Goal: Information Seeking & Learning: Learn about a topic

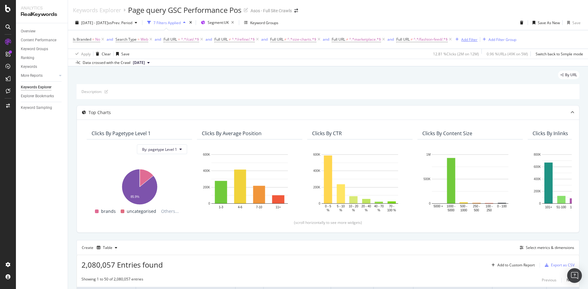
click at [464, 41] on div "Add Filter" at bounding box center [469, 39] width 16 height 5
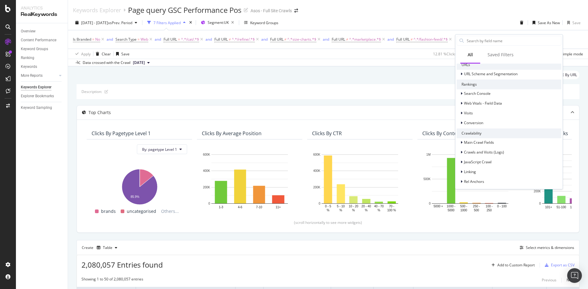
scroll to position [122, 0]
click at [457, 92] on div "Search Console" at bounding box center [473, 91] width 34 height 6
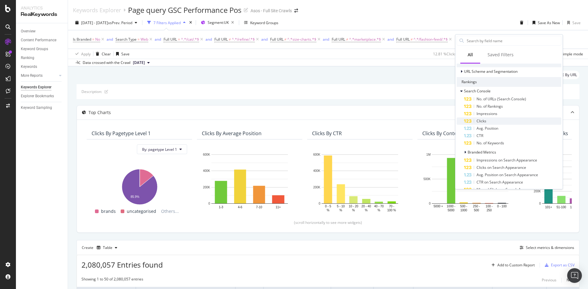
click at [489, 121] on div "Clicks" at bounding box center [512, 121] width 97 height 7
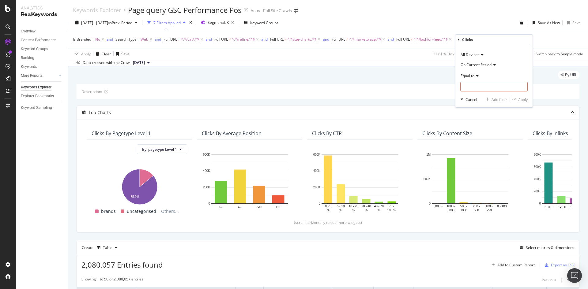
click at [485, 62] on span "On Current Period" at bounding box center [475, 64] width 31 height 5
click at [505, 61] on div "On Current Period" at bounding box center [493, 65] width 67 height 10
click at [493, 62] on div "On Current Period" at bounding box center [493, 65] width 67 height 10
click at [491, 86] on span "On Compared Period" at bounding box center [481, 85] width 36 height 5
click at [488, 87] on input "number" at bounding box center [493, 87] width 67 height 10
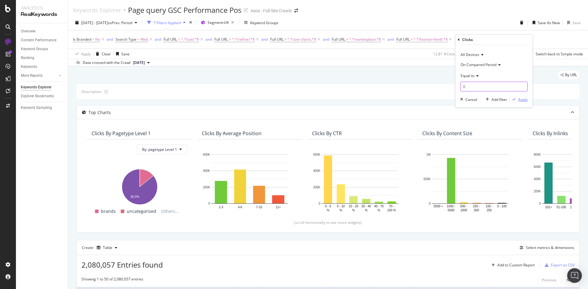
type input "0"
click at [521, 102] on div "Apply" at bounding box center [519, 100] width 18 height 6
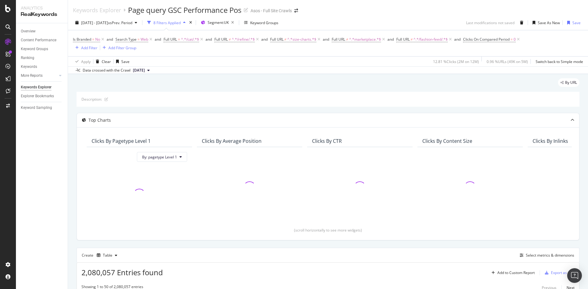
scroll to position [31, 0]
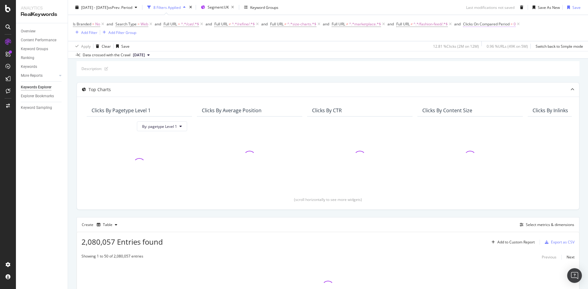
click at [486, 25] on span "Clicks On Compared Period" at bounding box center [486, 23] width 47 height 5
click at [484, 60] on span "Equal to" at bounding box center [477, 59] width 14 height 5
click at [517, 47] on div "On Compared Period" at bounding box center [503, 48] width 67 height 10
click at [512, 24] on div "Clicks" at bounding box center [504, 23] width 72 height 10
click at [482, 56] on div "Equal to" at bounding box center [503, 59] width 67 height 10
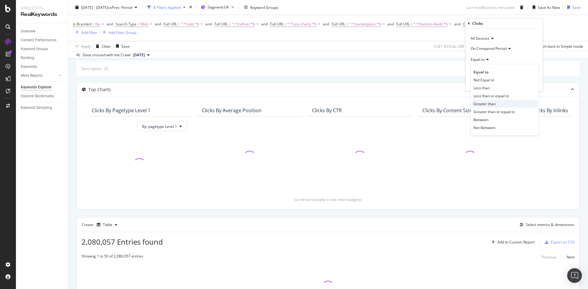
click at [496, 106] on div "Greater than" at bounding box center [504, 104] width 65 height 8
click at [530, 84] on div "Apply" at bounding box center [532, 83] width 9 height 5
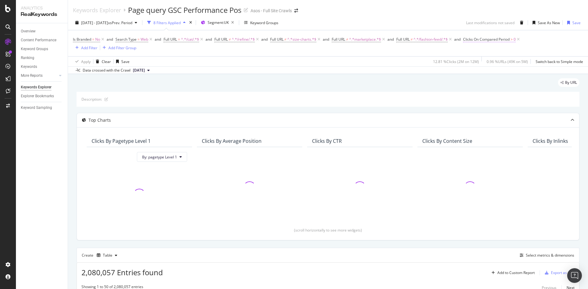
click at [504, 41] on span "Clicks On Compared Period" at bounding box center [486, 39] width 47 height 5
click at [532, 99] on div "Apply" at bounding box center [532, 98] width 9 height 5
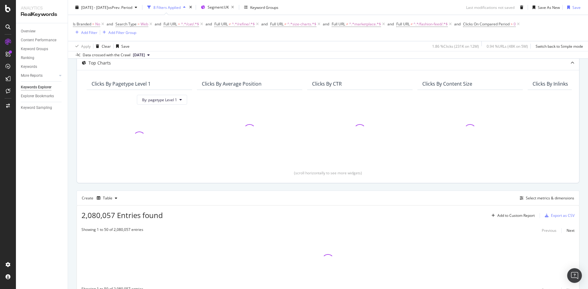
scroll to position [87, 0]
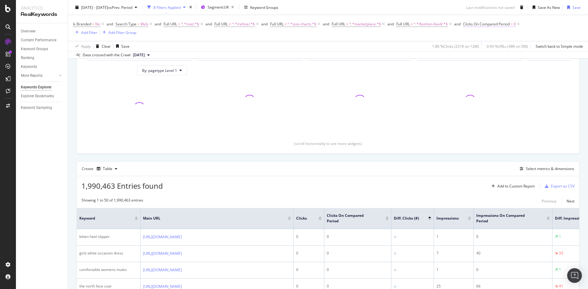
click at [499, 22] on span "Clicks On Compared Period" at bounding box center [486, 23] width 47 height 5
click at [482, 83] on div "Cancel" at bounding box center [481, 83] width 12 height 5
click at [521, 23] on icon at bounding box center [517, 24] width 5 height 6
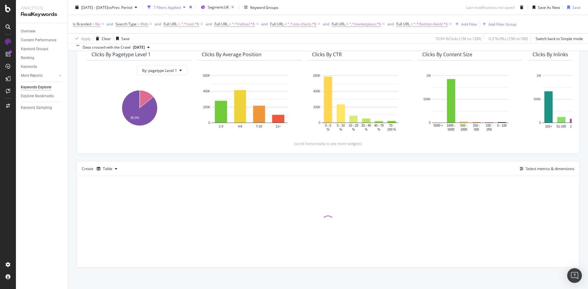
scroll to position [79, 0]
click at [572, 8] on div "Save" at bounding box center [576, 7] width 8 height 5
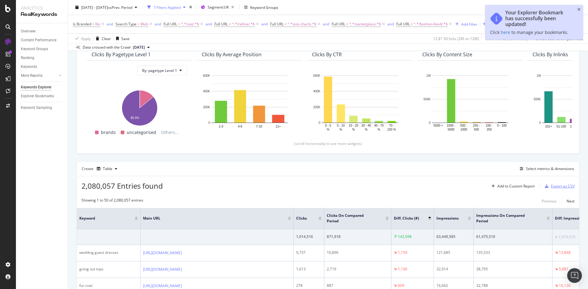
click at [562, 186] on div "Export as CSV" at bounding box center [563, 186] width 24 height 5
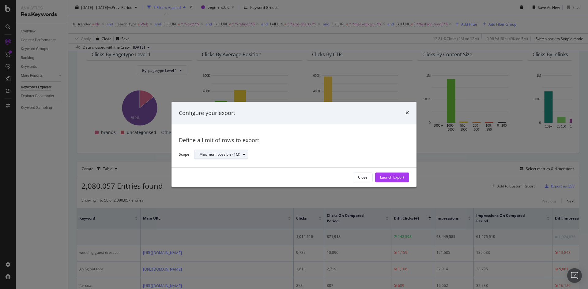
click at [223, 155] on div "Maximum possible (1M)" at bounding box center [219, 155] width 41 height 4
click at [465, 193] on div "Configure your export Define a limit of rows to export Scope Maximum possible (…" at bounding box center [294, 144] width 588 height 289
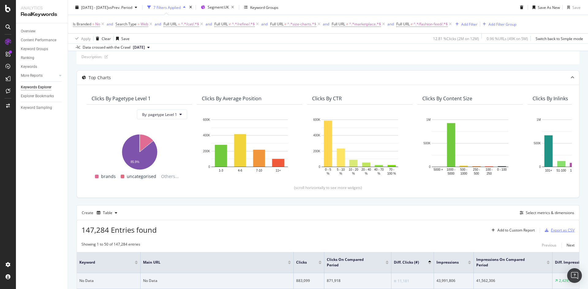
scroll to position [61, 0]
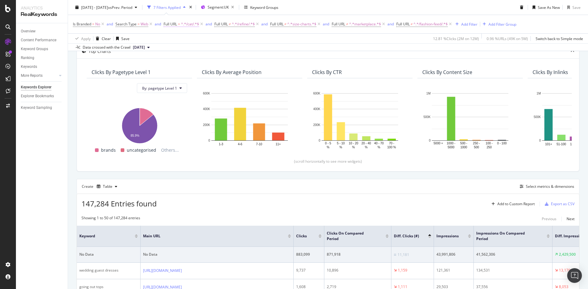
click at [174, 24] on span "Full URL" at bounding box center [169, 23] width 13 height 5
click at [385, 182] on div "Create Table Select metrics & dimensions" at bounding box center [328, 186] width 502 height 15
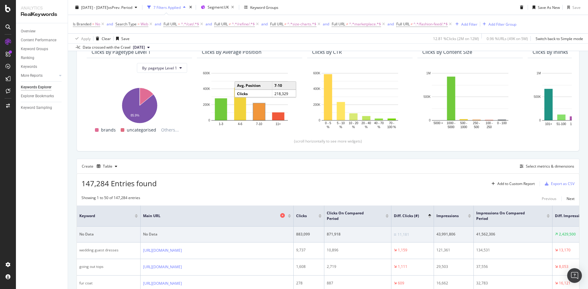
scroll to position [122, 0]
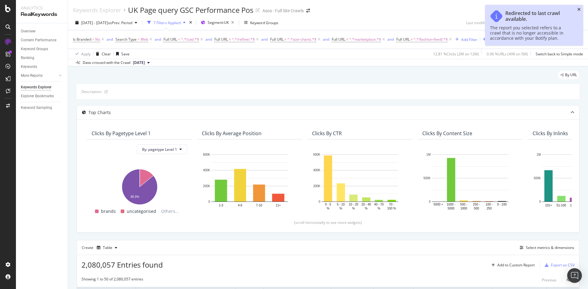
click at [578, 9] on icon "close toast" at bounding box center [578, 9] width 3 height 4
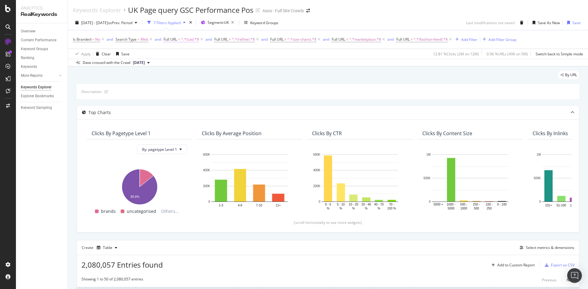
click at [183, 41] on span "^.*/cat/.*$" at bounding box center [190, 39] width 18 height 9
click at [266, 87] on div "Description:" at bounding box center [328, 91] width 502 height 15
click at [132, 25] on span "vs Prev. Period" at bounding box center [120, 22] width 24 height 5
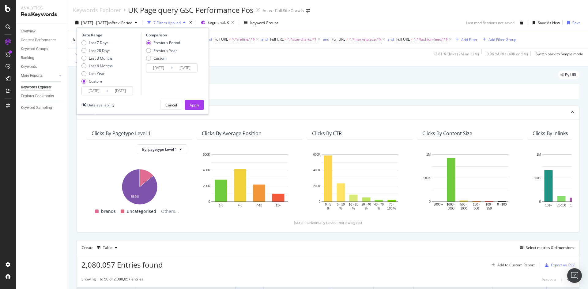
click at [87, 52] on div "Last 28 Days" at bounding box center [96, 50] width 31 height 5
type input "[DATE]"
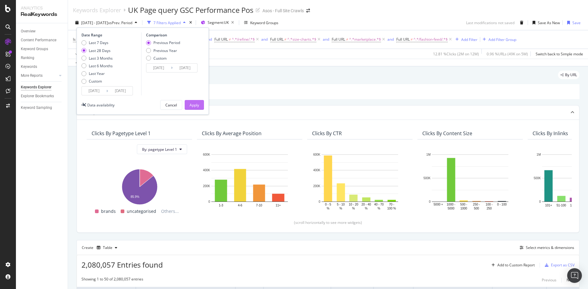
click at [195, 105] on div "Apply" at bounding box center [193, 105] width 9 height 5
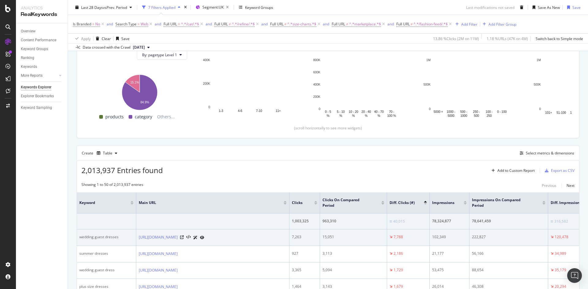
scroll to position [184, 0]
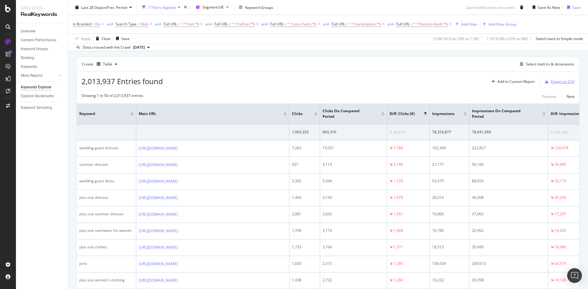
click at [559, 82] on div "Export as CSV" at bounding box center [563, 81] width 24 height 5
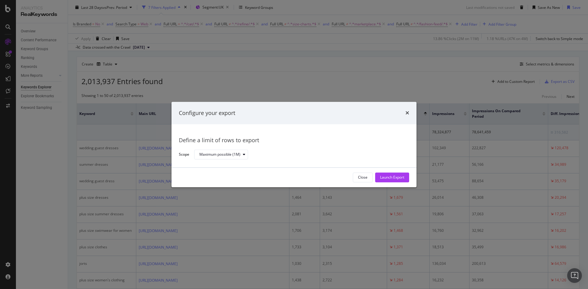
click at [403, 112] on div "Configure your export" at bounding box center [294, 113] width 230 height 8
click at [406, 112] on icon "times" at bounding box center [407, 113] width 4 height 5
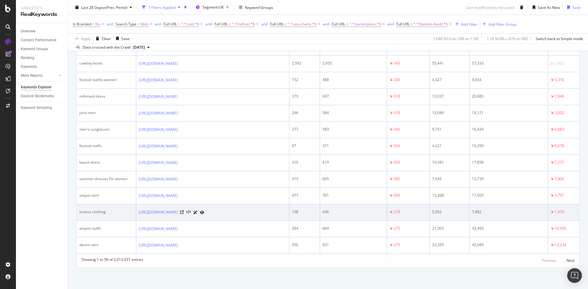
scroll to position [1023, 0]
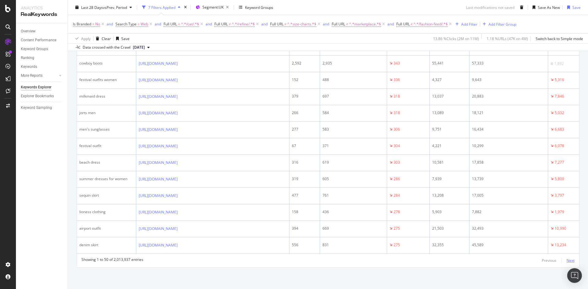
click at [567, 260] on div "Next" at bounding box center [570, 260] width 8 height 5
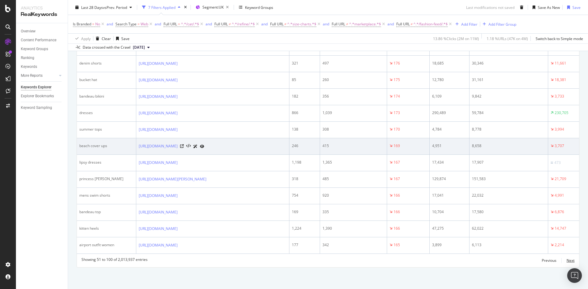
scroll to position [1035, 0]
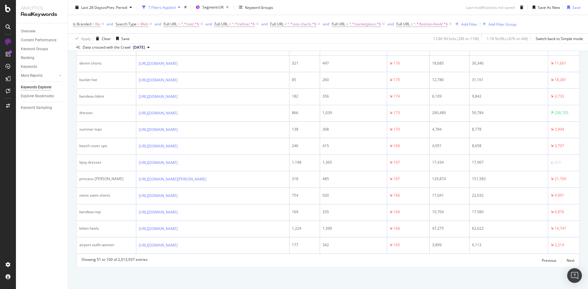
drag, startPoint x: 555, startPoint y: 269, endPoint x: 561, endPoint y: 267, distance: 5.9
click at [568, 259] on div "Next" at bounding box center [570, 260] width 8 height 5
click at [566, 263] on div "Next" at bounding box center [570, 260] width 8 height 5
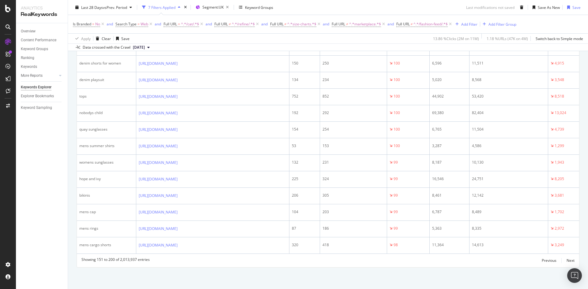
click at [571, 257] on div "Showing 151 to 200 of 2,013,937 entries Previous Next" at bounding box center [328, 260] width 502 height 7
click at [569, 261] on div "Next" at bounding box center [570, 260] width 8 height 5
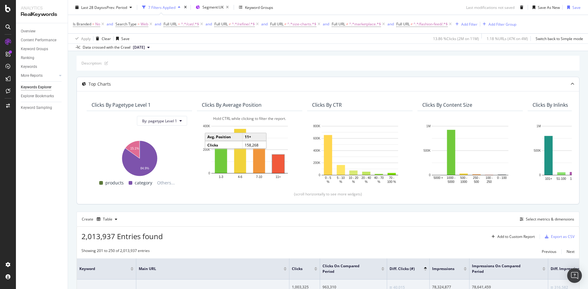
scroll to position [0, 0]
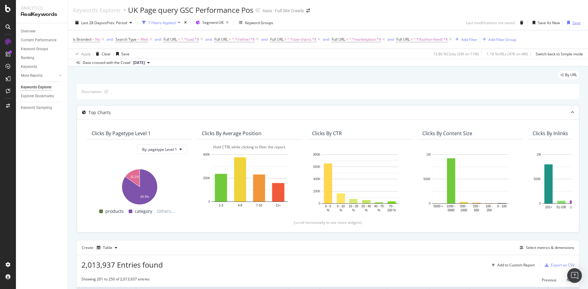
drag, startPoint x: 569, startPoint y: 17, endPoint x: 567, endPoint y: 21, distance: 4.4
click at [568, 18] on div "Last 28 Days vs Prev. Period 7 Filters Applied Segment: UK Keyword Groups Last …" at bounding box center [328, 40] width 520 height 51
click at [566, 23] on div "button" at bounding box center [568, 23] width 8 height 4
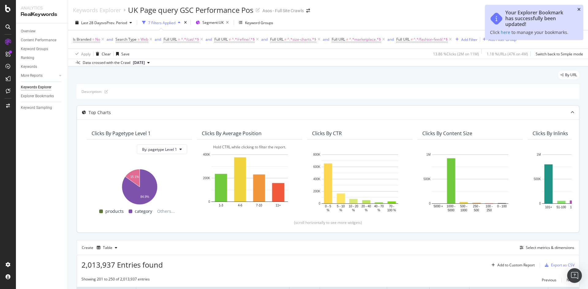
click at [578, 8] on icon "close toast" at bounding box center [578, 9] width 3 height 4
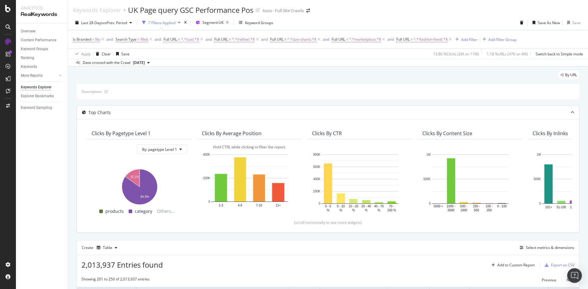
click at [181, 39] on span "Full URL = ^.*/cat/.*$" at bounding box center [180, 40] width 35 height 6
click at [280, 79] on div "By URL" at bounding box center [328, 77] width 502 height 13
click at [227, 38] on span "Full URL" at bounding box center [220, 39] width 13 height 5
click at [343, 74] on div "By URL" at bounding box center [328, 77] width 502 height 13
click at [296, 41] on span "^.*size-charts.*$" at bounding box center [301, 39] width 29 height 9
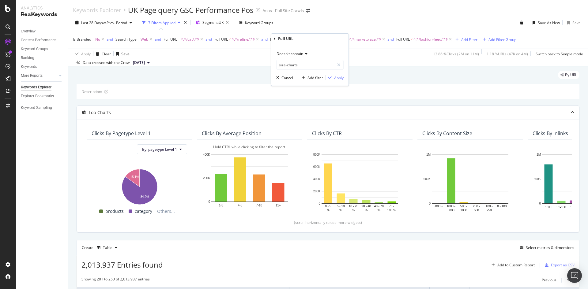
click at [379, 76] on div "By URL" at bounding box center [328, 77] width 502 height 13
click at [372, 42] on span "^.*marketplace.*$" at bounding box center [365, 39] width 32 height 9
click at [427, 73] on div "By URL" at bounding box center [328, 77] width 502 height 13
click at [428, 36] on span "^.*/fashion-feed/.*$" at bounding box center [430, 39] width 34 height 9
click at [357, 93] on div "Description:" at bounding box center [328, 91] width 502 height 15
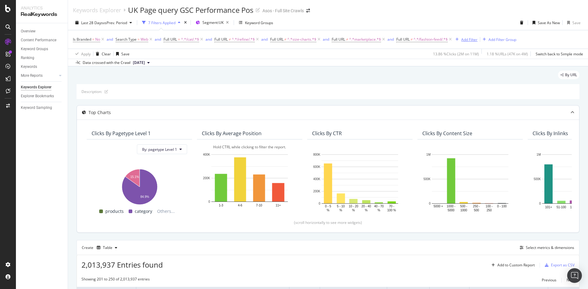
click at [474, 38] on div "Add Filter" at bounding box center [469, 39] width 16 height 5
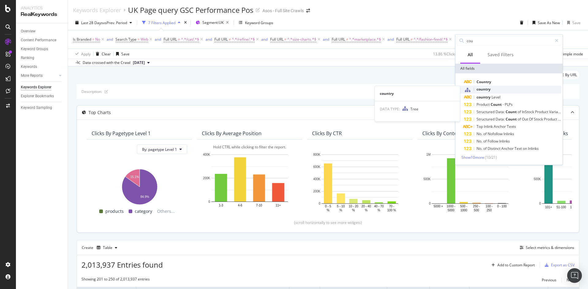
type input "cou"
click at [487, 88] on span "country" at bounding box center [483, 89] width 14 height 5
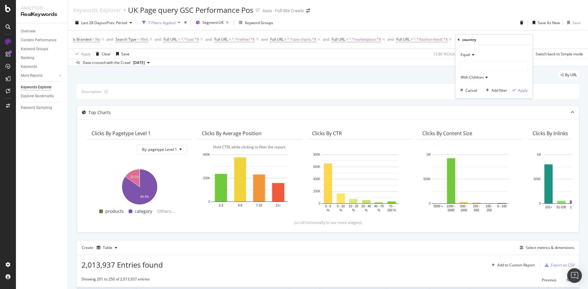
click at [482, 68] on div at bounding box center [493, 66] width 67 height 10
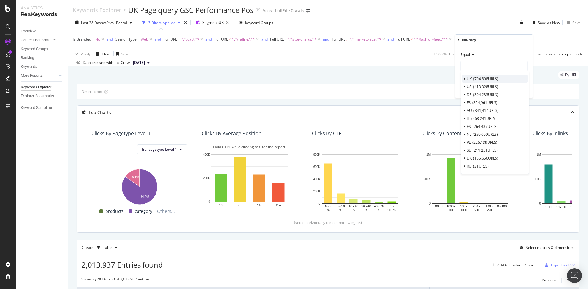
click at [478, 77] on span "704,898 URLS" at bounding box center [485, 78] width 25 height 5
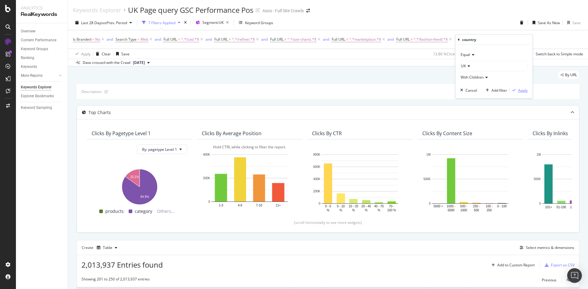
click at [521, 90] on div "Apply" at bounding box center [522, 90] width 9 height 5
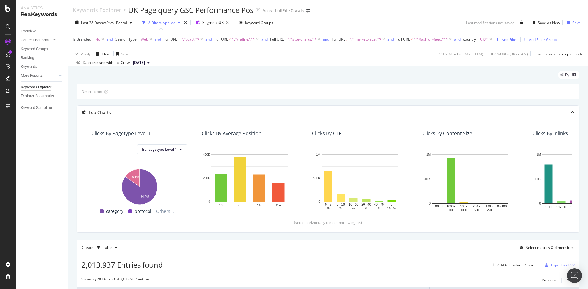
click at [483, 38] on span "UK/*" at bounding box center [484, 39] width 8 height 9
click at [452, 73] on div "By URL" at bounding box center [328, 77] width 502 height 13
click at [493, 39] on icon at bounding box center [490, 39] width 5 height 6
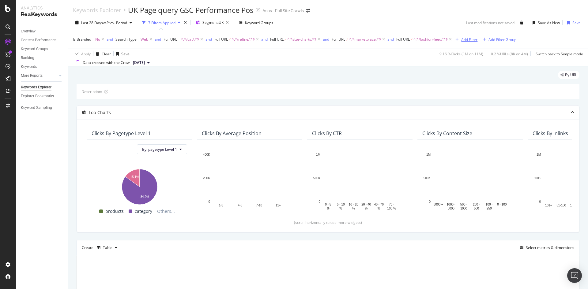
click at [472, 41] on div "Add Filter" at bounding box center [469, 39] width 16 height 5
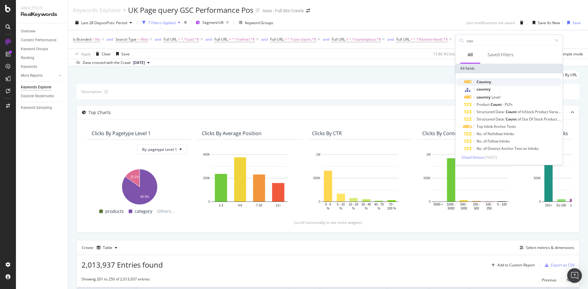
click at [491, 81] on span "Country" at bounding box center [483, 81] width 15 height 5
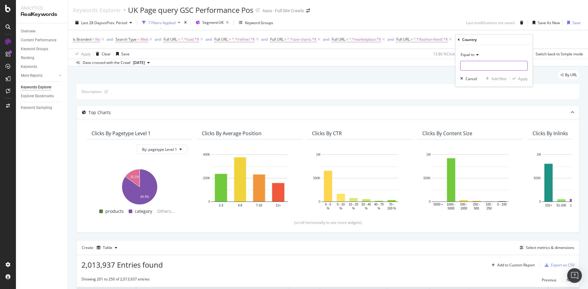
click at [476, 64] on input "text" at bounding box center [493, 66] width 67 height 10
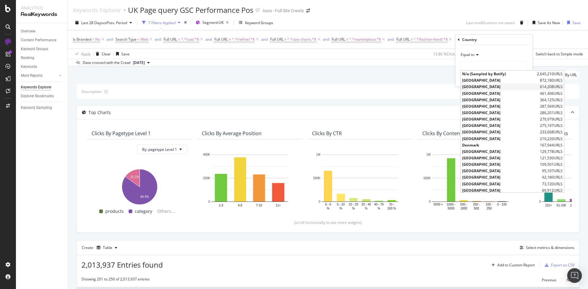
click at [488, 85] on span "United Kingdom" at bounding box center [500, 86] width 76 height 5
type input "United Kingdom"
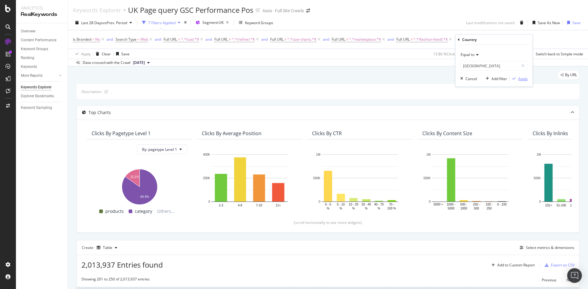
click at [526, 80] on div "Apply" at bounding box center [522, 78] width 9 height 5
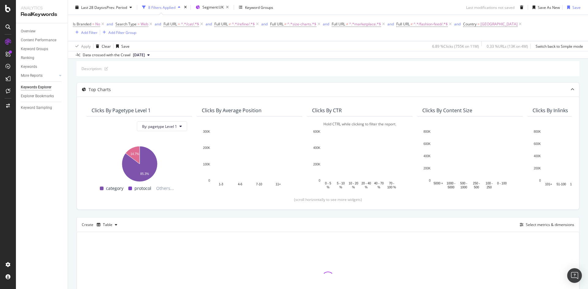
scroll to position [87, 0]
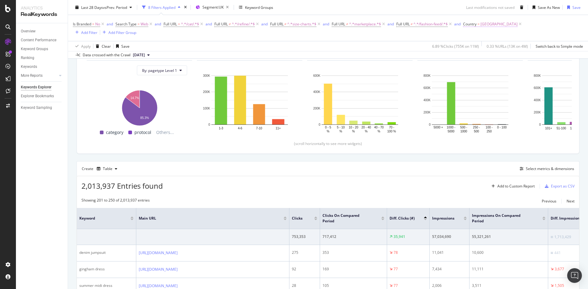
click at [491, 26] on span "United Kingdom" at bounding box center [498, 24] width 37 height 9
type input "United Kingdom"
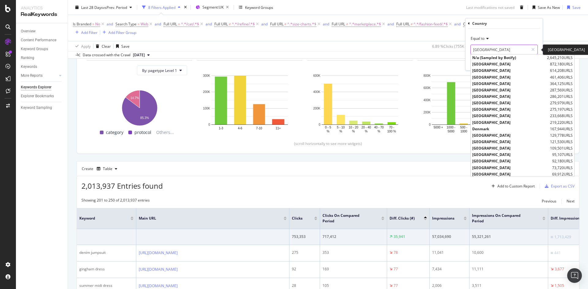
click at [493, 47] on input "United Kingdom" at bounding box center [499, 50] width 58 height 10
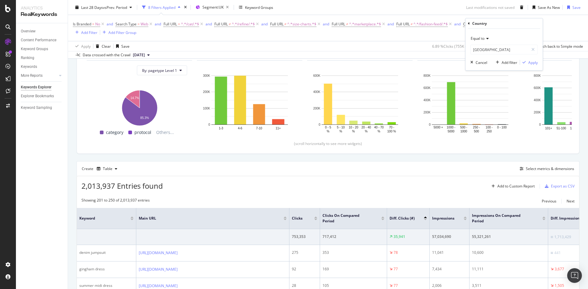
click at [466, 22] on div "Country Equal to United Kingdom gbr Cancel Add filter Apply" at bounding box center [503, 44] width 77 height 52
click at [468, 24] on icon at bounding box center [469, 24] width 2 height 4
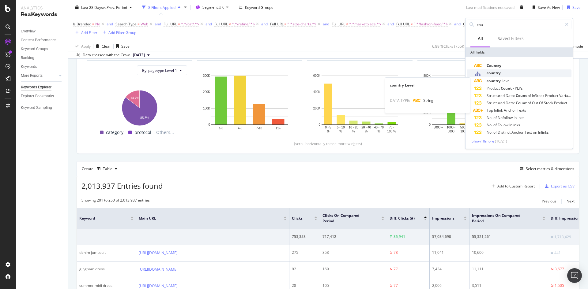
click at [500, 77] on div "country" at bounding box center [522, 73] width 97 height 8
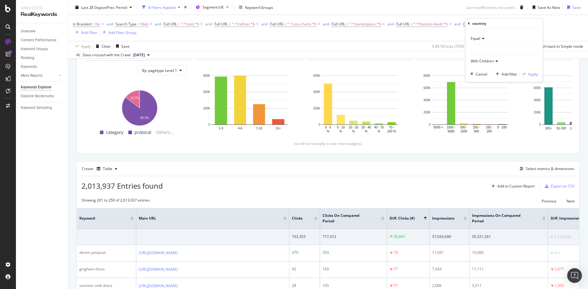
click at [490, 47] on div at bounding box center [503, 50] width 67 height 10
click at [427, 30] on div "Is Branded = No and Search Type = Web and Full URL = ^.*/cat/.*$ and Full URL ≠…" at bounding box center [328, 28] width 510 height 16
drag, startPoint x: 515, startPoint y: 25, endPoint x: 485, endPoint y: 29, distance: 30.9
click at [517, 25] on icon at bounding box center [519, 24] width 5 height 6
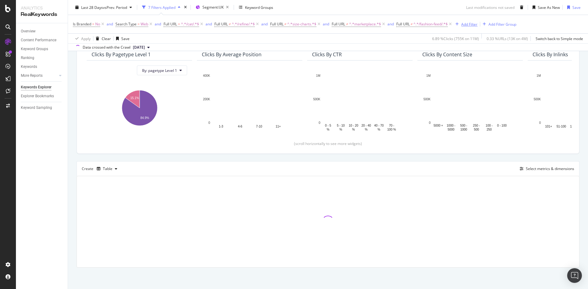
scroll to position [79, 0]
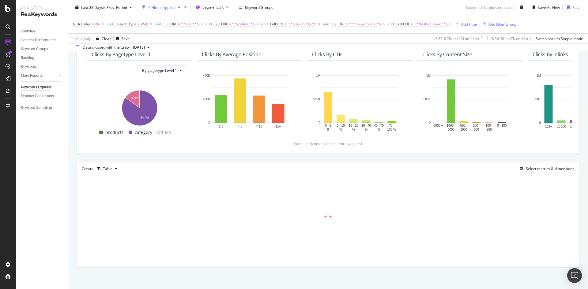
click at [466, 23] on div "Add Filter" at bounding box center [469, 23] width 16 height 5
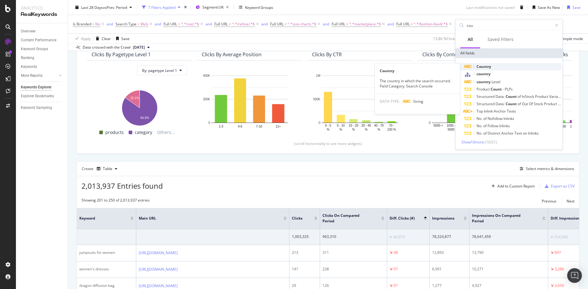
click at [481, 67] on span "Country" at bounding box center [483, 66] width 15 height 5
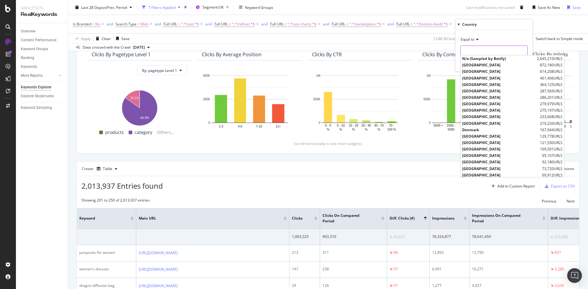
click at [482, 50] on input "text" at bounding box center [493, 51] width 67 height 10
click at [493, 71] on span "United Kingdom" at bounding box center [500, 71] width 76 height 5
type input "United Kingdom"
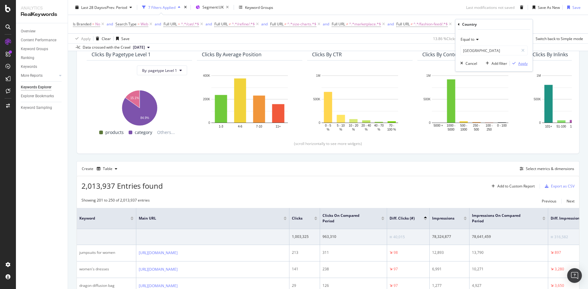
click at [523, 65] on div "Apply" at bounding box center [522, 63] width 9 height 5
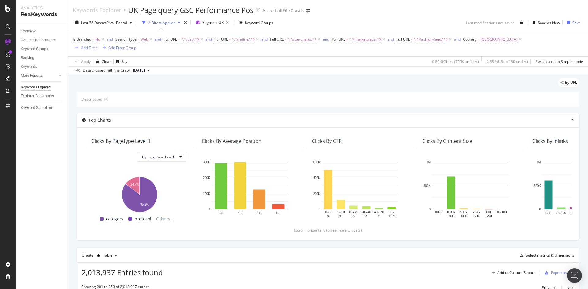
click at [495, 38] on span "United Kingdom" at bounding box center [498, 39] width 37 height 9
type input "United Kingdom"
click at [486, 66] on input "United Kingdom" at bounding box center [499, 65] width 58 height 10
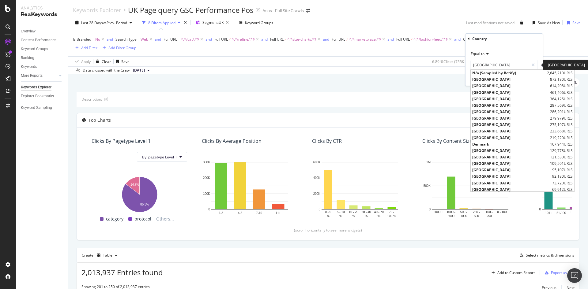
click at [426, 79] on div "By URL" at bounding box center [328, 84] width 502 height 13
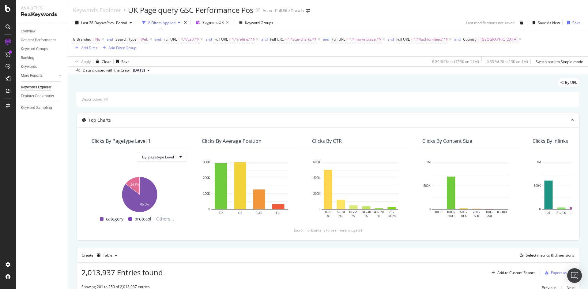
click at [471, 39] on span "Country" at bounding box center [469, 39] width 13 height 5
type input "United Kingdom"
click at [507, 64] on input "United Kingdom" at bounding box center [499, 65] width 58 height 10
click at [467, 38] on div "Country Equal to United Kingdom gbr Cancel Add filter Apply" at bounding box center [503, 60] width 77 height 52
click at [468, 38] on div "Country Equal to United Kingdom gbr Cancel Add filter Apply" at bounding box center [503, 60] width 77 height 52
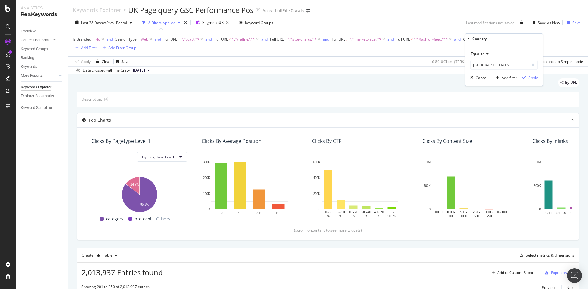
click at [469, 38] on icon at bounding box center [469, 39] width 2 height 4
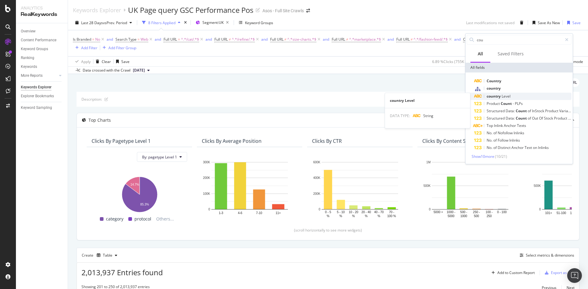
click at [505, 97] on span "Level" at bounding box center [505, 96] width 9 height 5
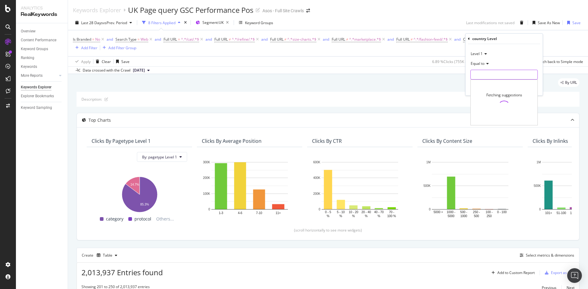
click at [492, 72] on input "text" at bounding box center [503, 75] width 67 height 10
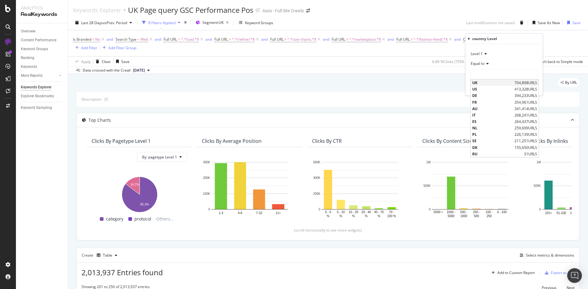
click at [485, 83] on span "UK" at bounding box center [492, 82] width 41 height 5
type input "UK"
click at [532, 87] on div "Apply" at bounding box center [532, 87] width 9 height 5
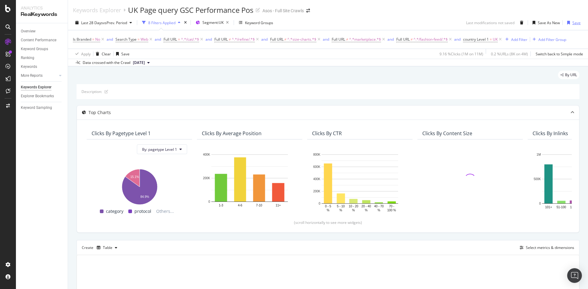
click at [572, 23] on div "Save" at bounding box center [576, 22] width 8 height 5
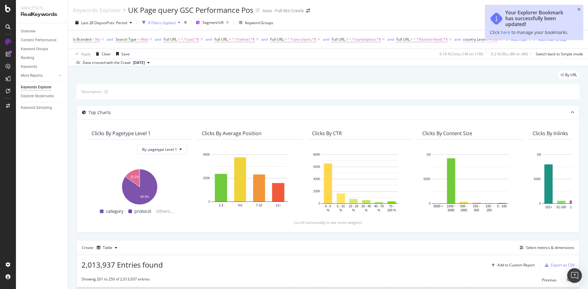
click at [480, 40] on span "country Level 1" at bounding box center [476, 39] width 26 height 5
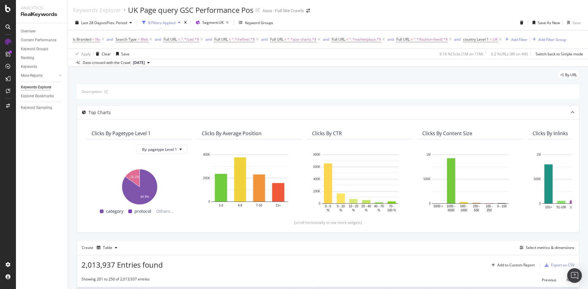
click at [410, 85] on div "Description:" at bounding box center [328, 91] width 502 height 15
